Goal: Information Seeking & Learning: Learn about a topic

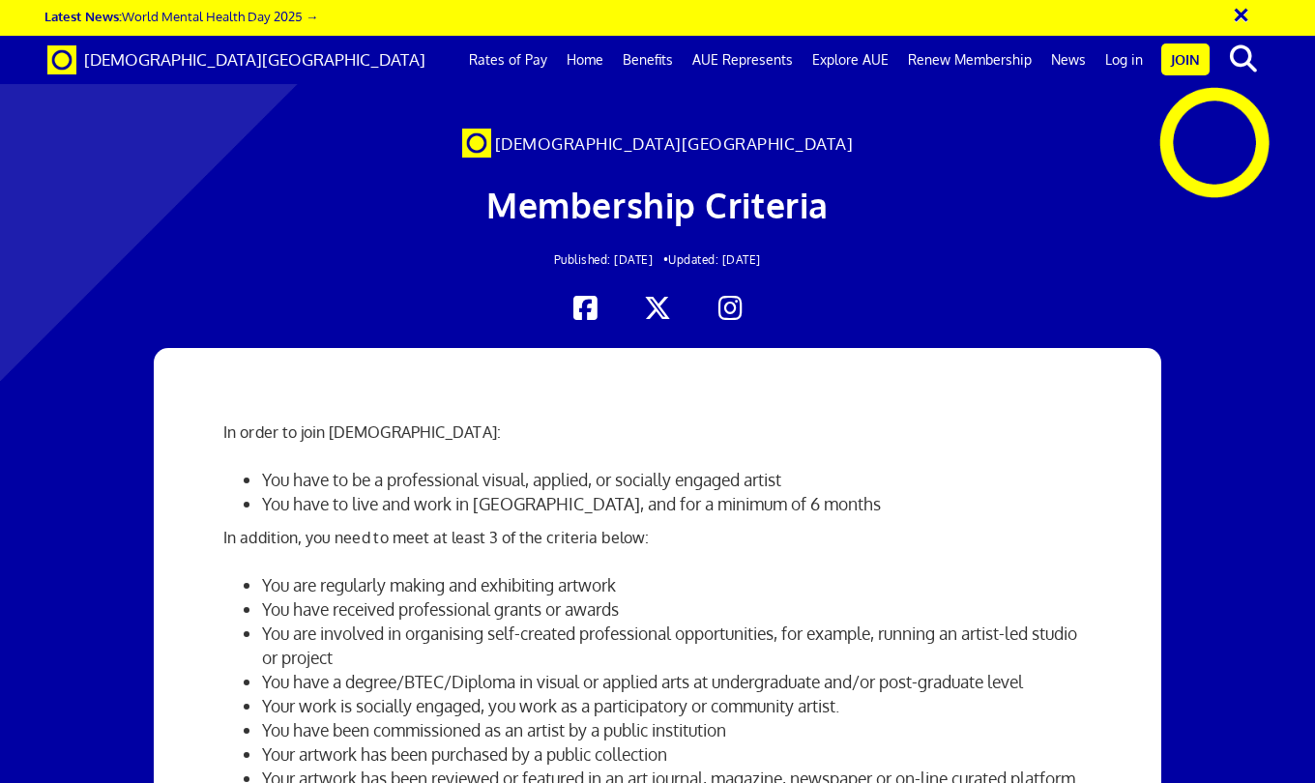
scroll to position [1392, 0]
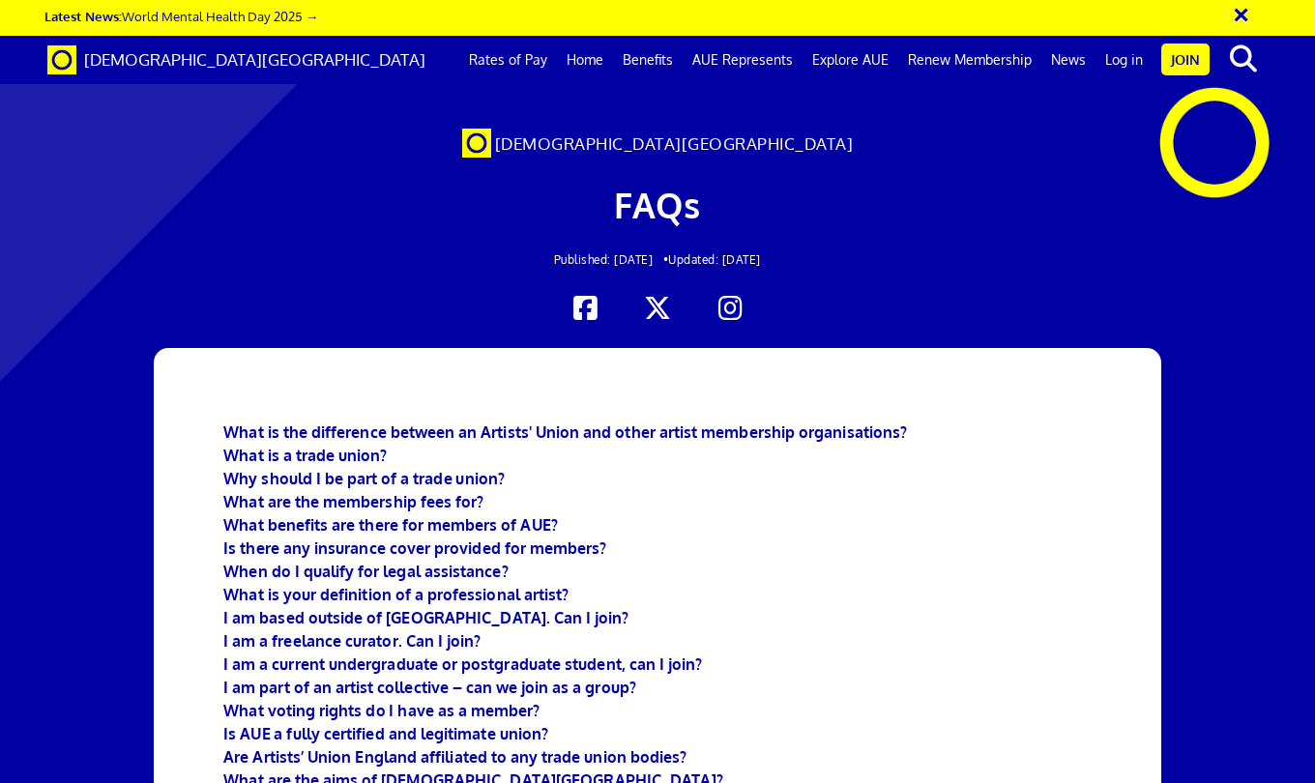
scroll to position [0, 8]
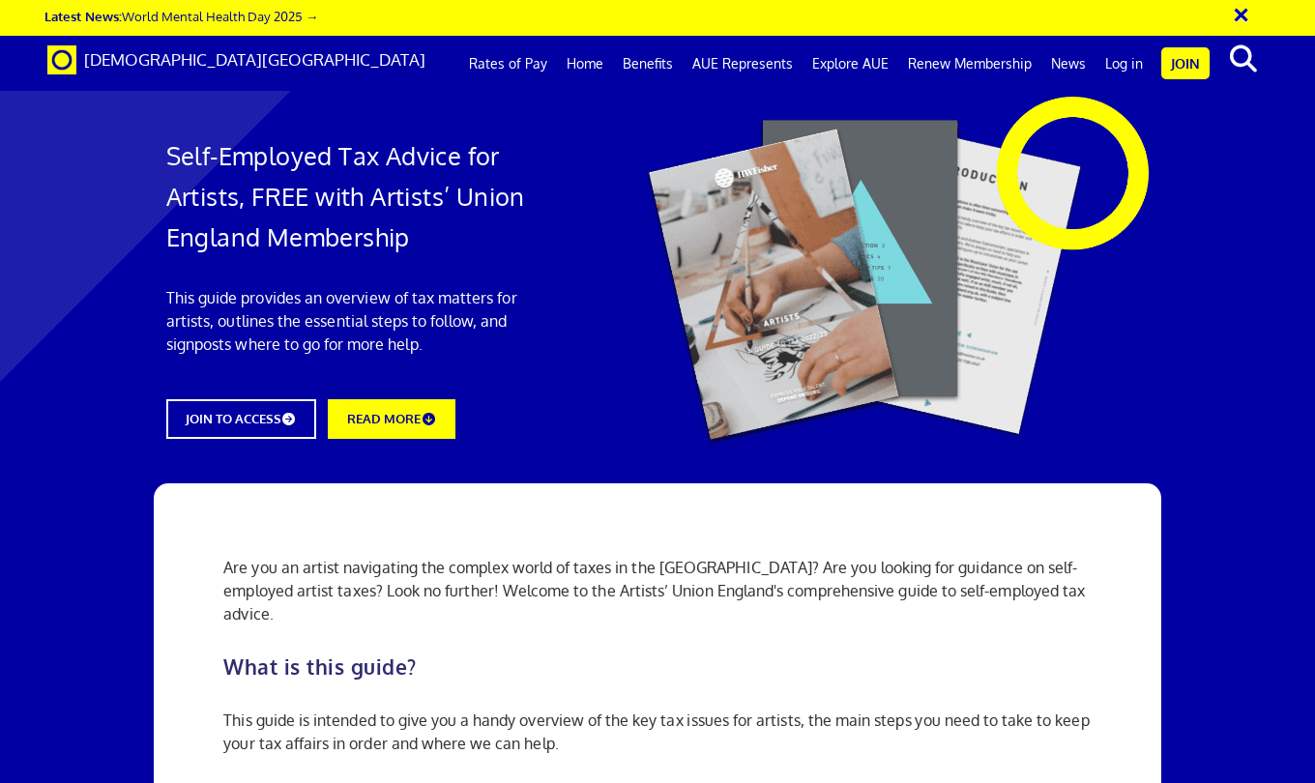
scroll to position [0, 8]
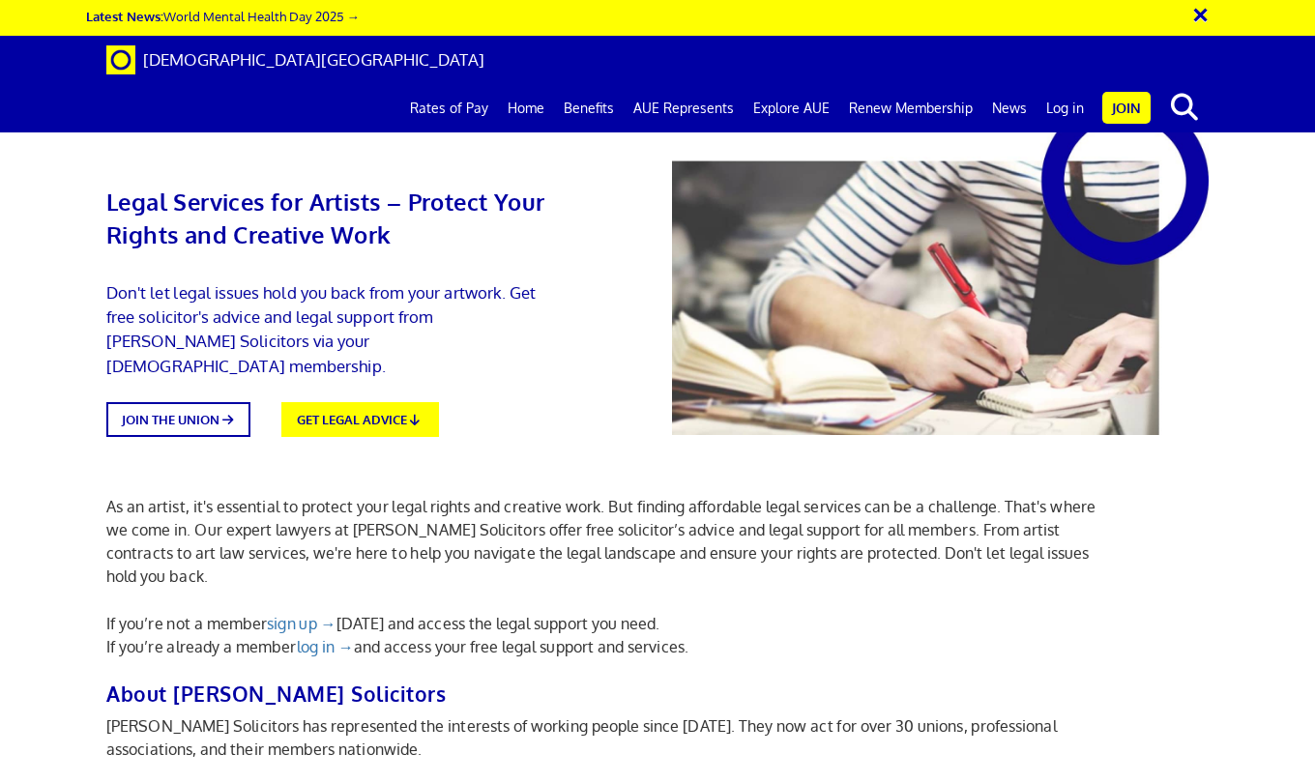
scroll to position [309, 0]
